Goal: Task Accomplishment & Management: Manage account settings

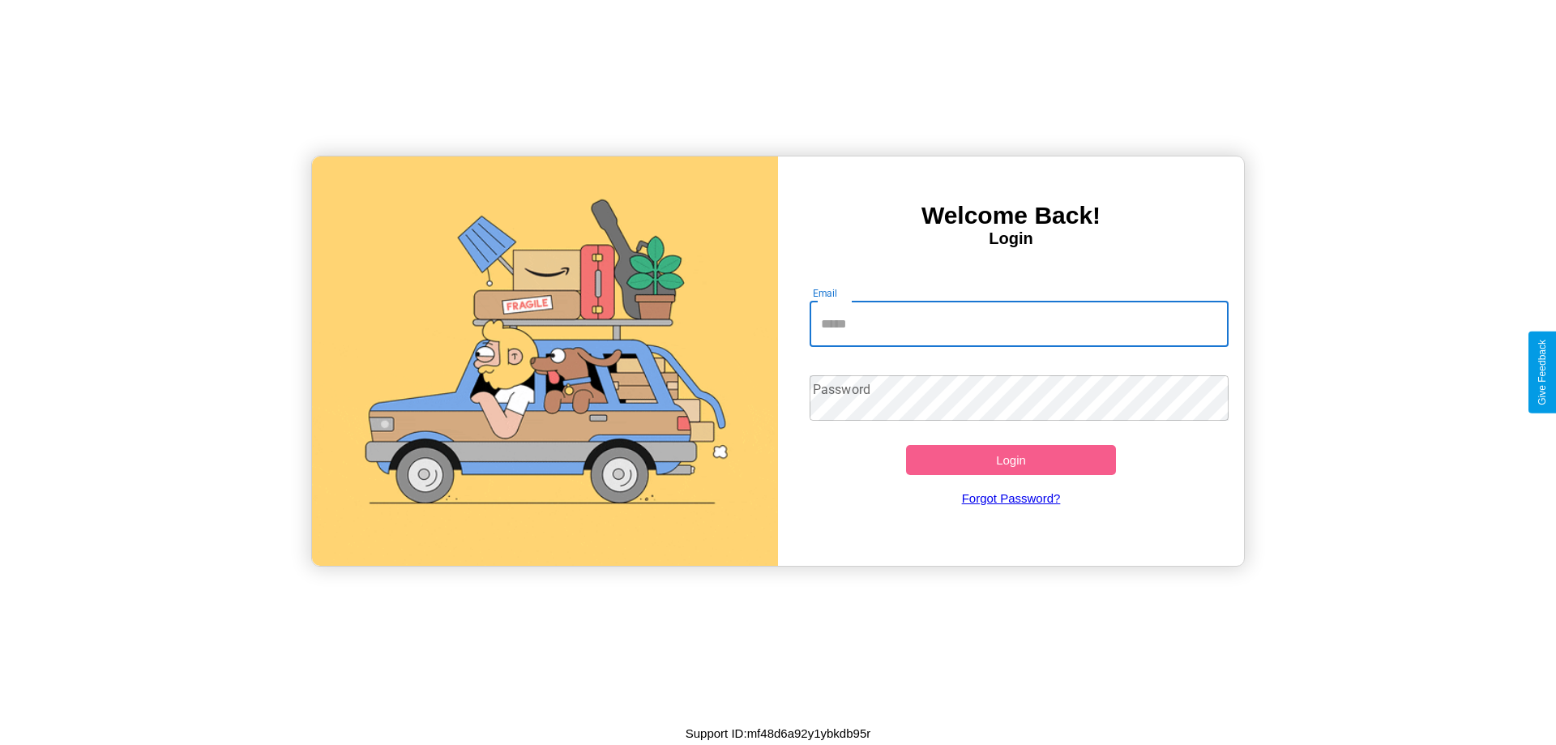
click at [1019, 323] on input "Email" at bounding box center [1020, 323] width 420 height 45
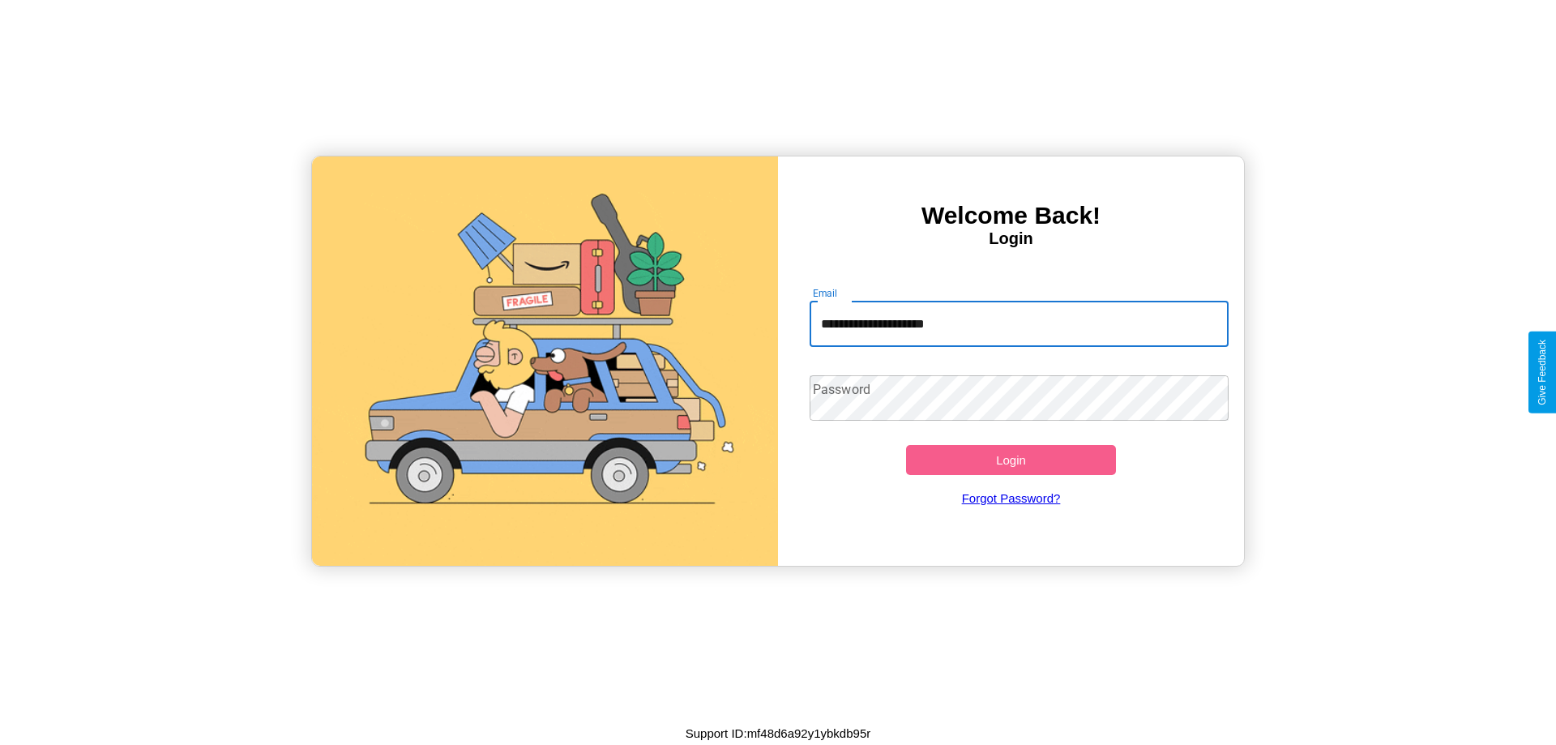
type input "**********"
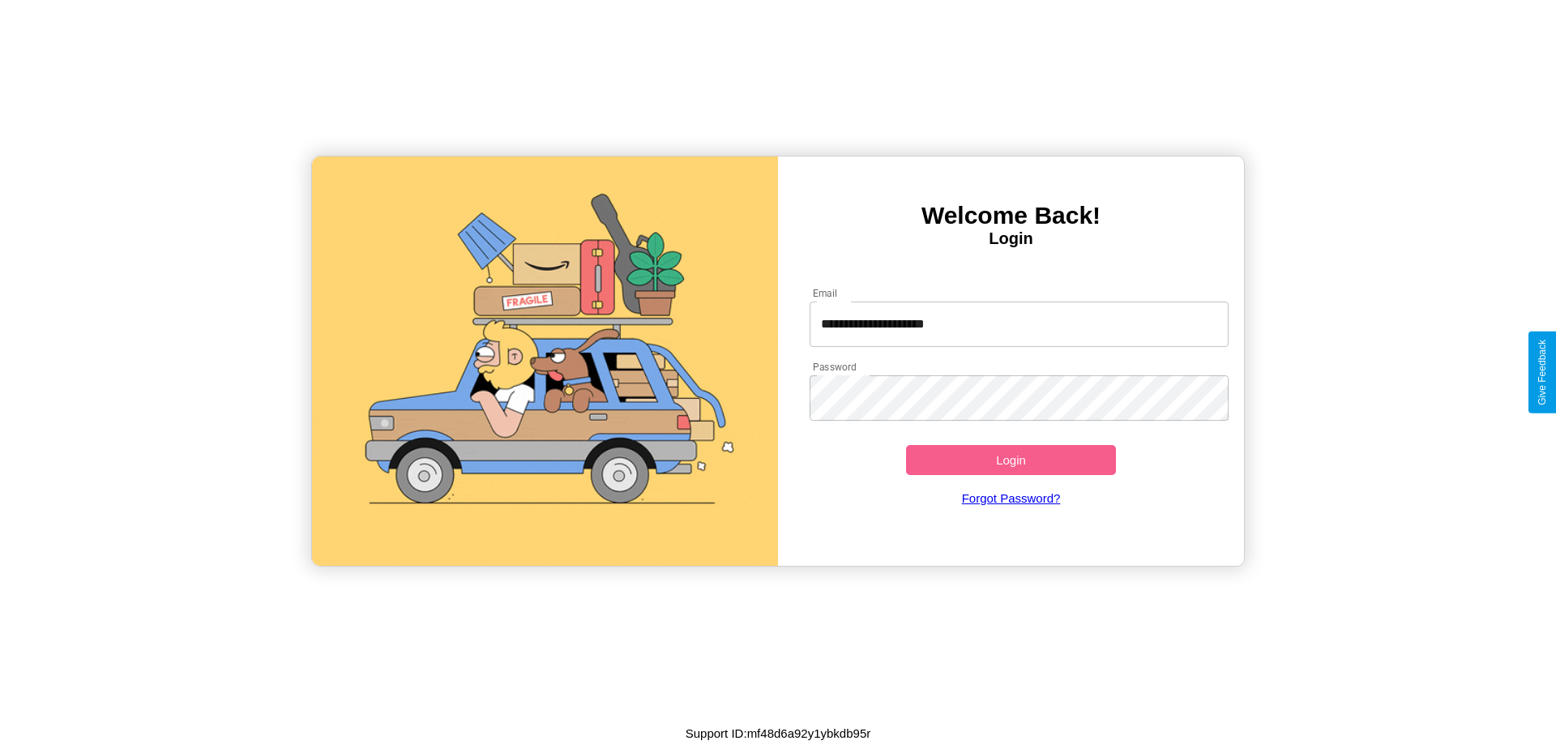
click at [1011, 460] on button "Login" at bounding box center [1011, 460] width 210 height 30
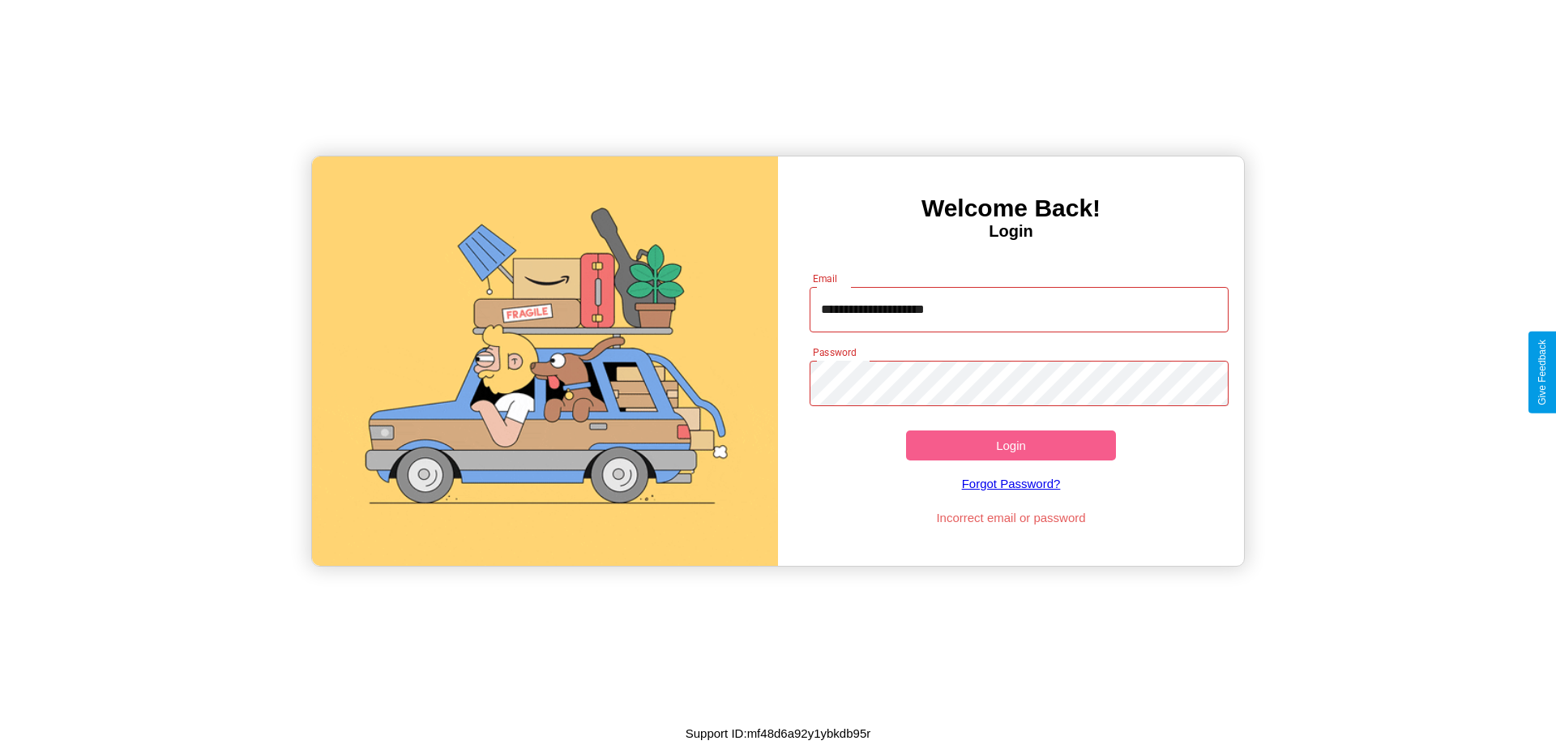
click at [1011, 445] on button "Login" at bounding box center [1011, 445] width 210 height 30
